Goal: Information Seeking & Learning: Learn about a topic

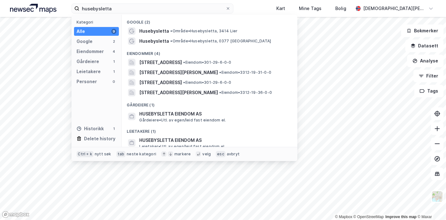
click at [124, 6] on input "husebysletta" at bounding box center [152, 8] width 146 height 9
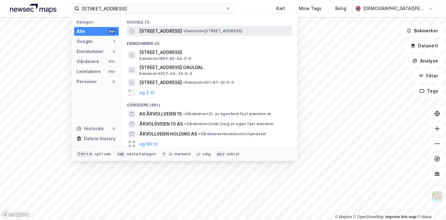
type input "[STREET_ADDRESS]"
drag, startPoint x: 178, startPoint y: 30, endPoint x: 167, endPoint y: 29, distance: 11.6
click at [167, 29] on span "[STREET_ADDRESS]" at bounding box center [160, 31] width 43 height 8
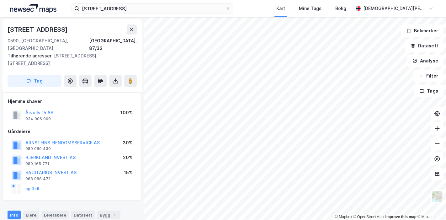
scroll to position [0, 0]
